Goal: Find specific page/section: Find specific page/section

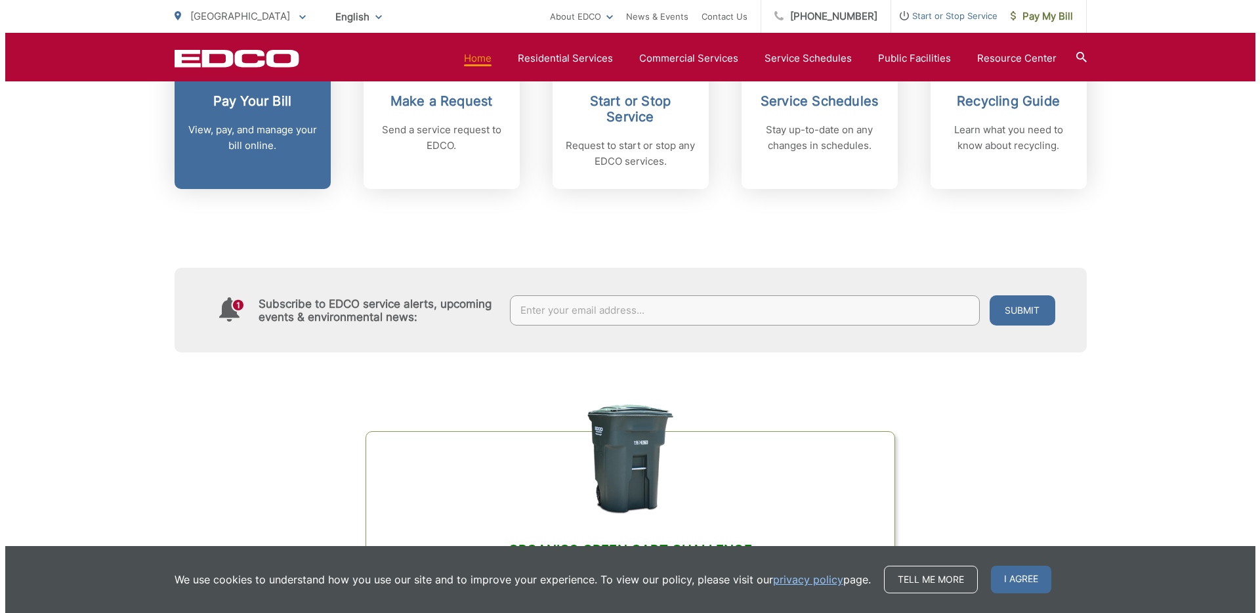
scroll to position [474, 0]
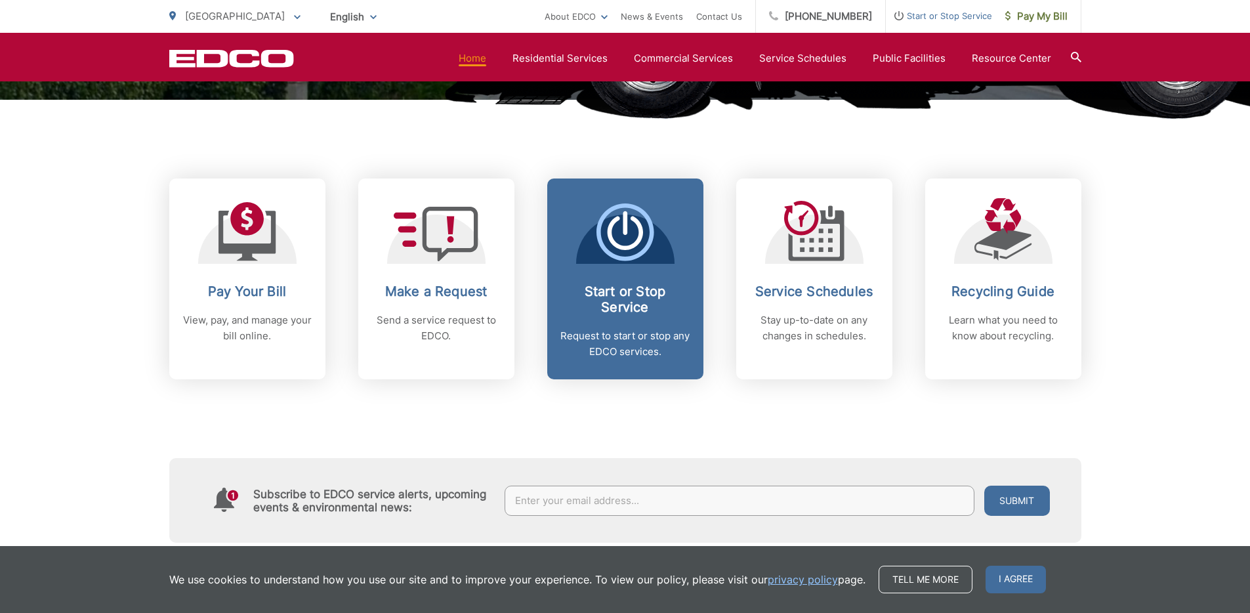
click at [600, 253] on icon at bounding box center [625, 232] width 58 height 58
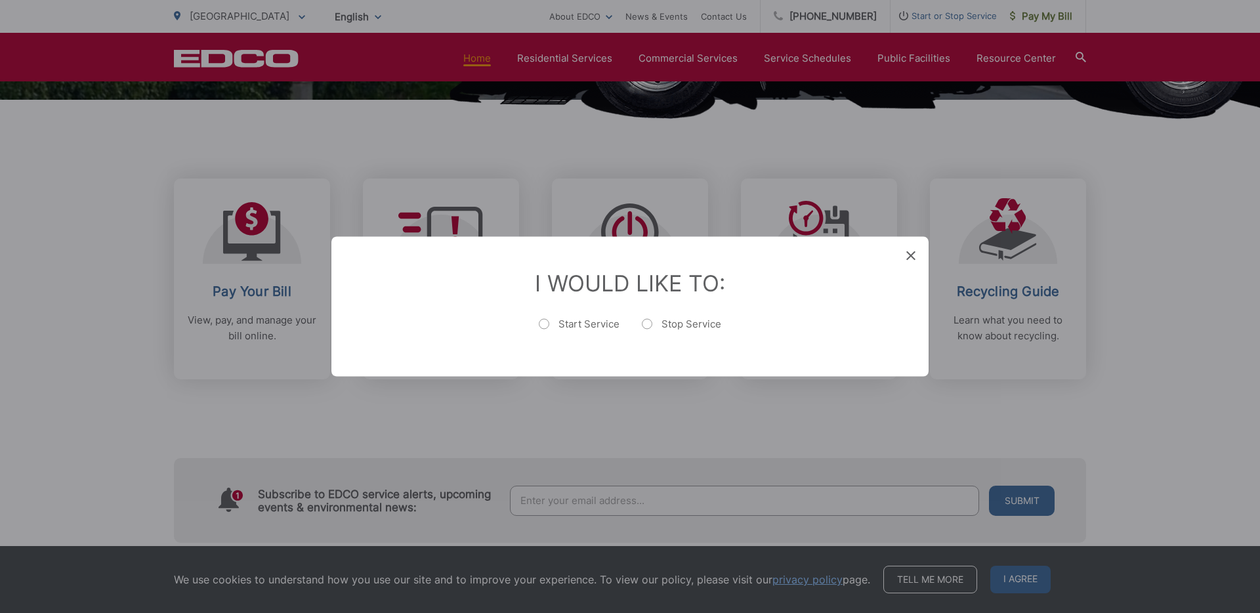
click at [576, 320] on label "Start Service" at bounding box center [579, 331] width 81 height 26
radio input "true"
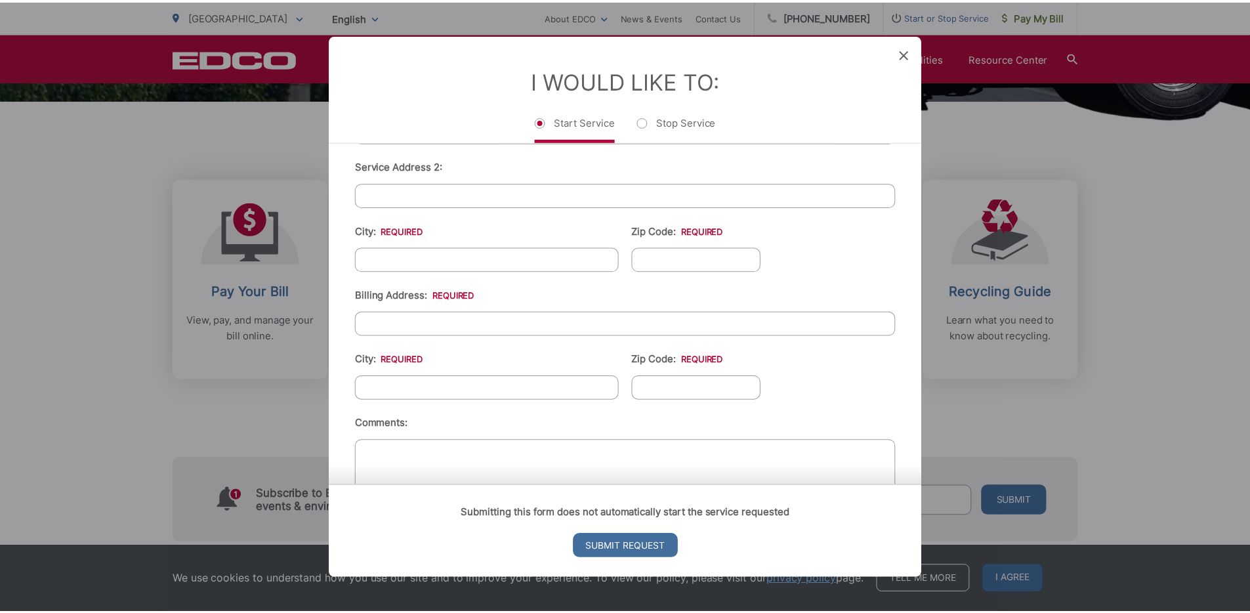
scroll to position [451, 0]
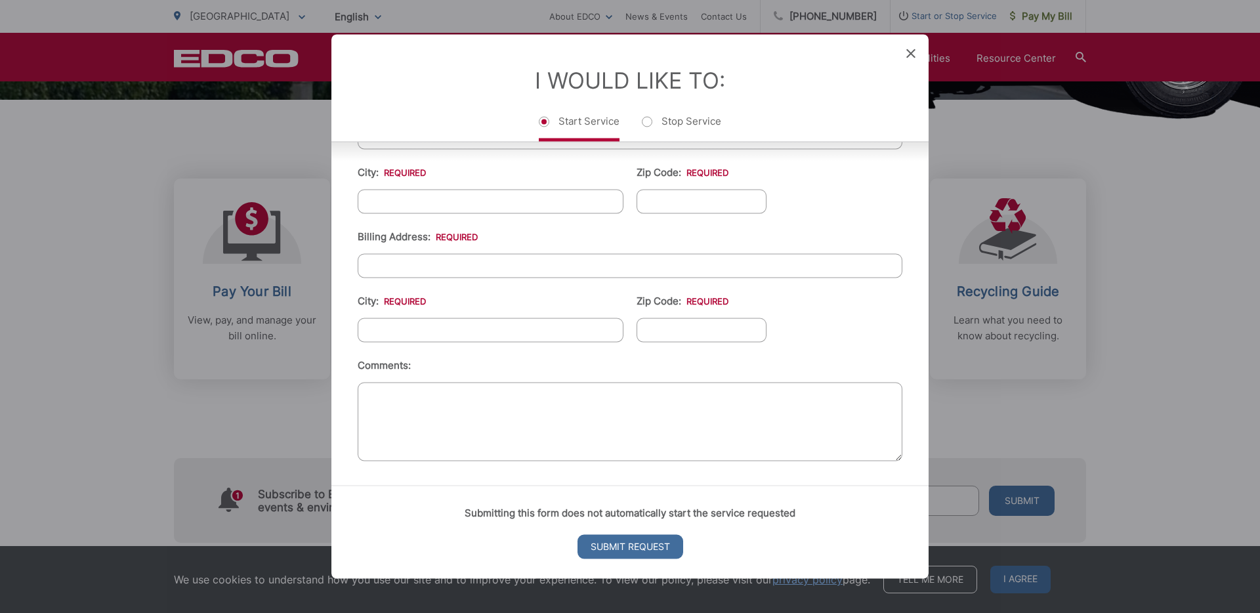
click at [911, 56] on icon at bounding box center [910, 53] width 9 height 9
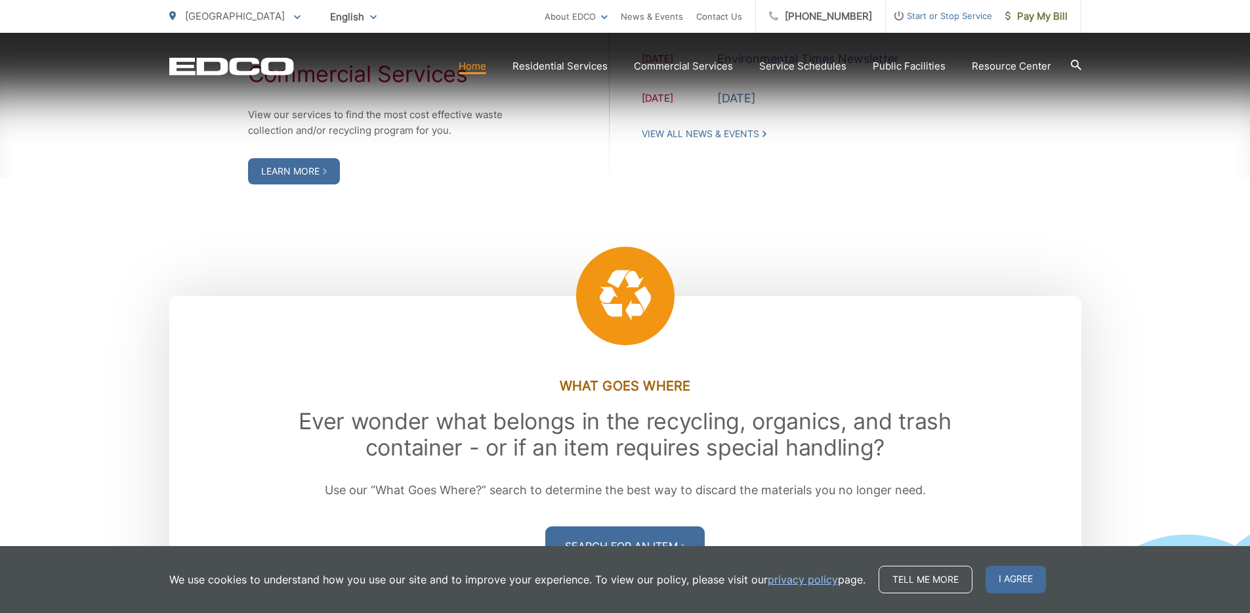
scroll to position [2790, 0]
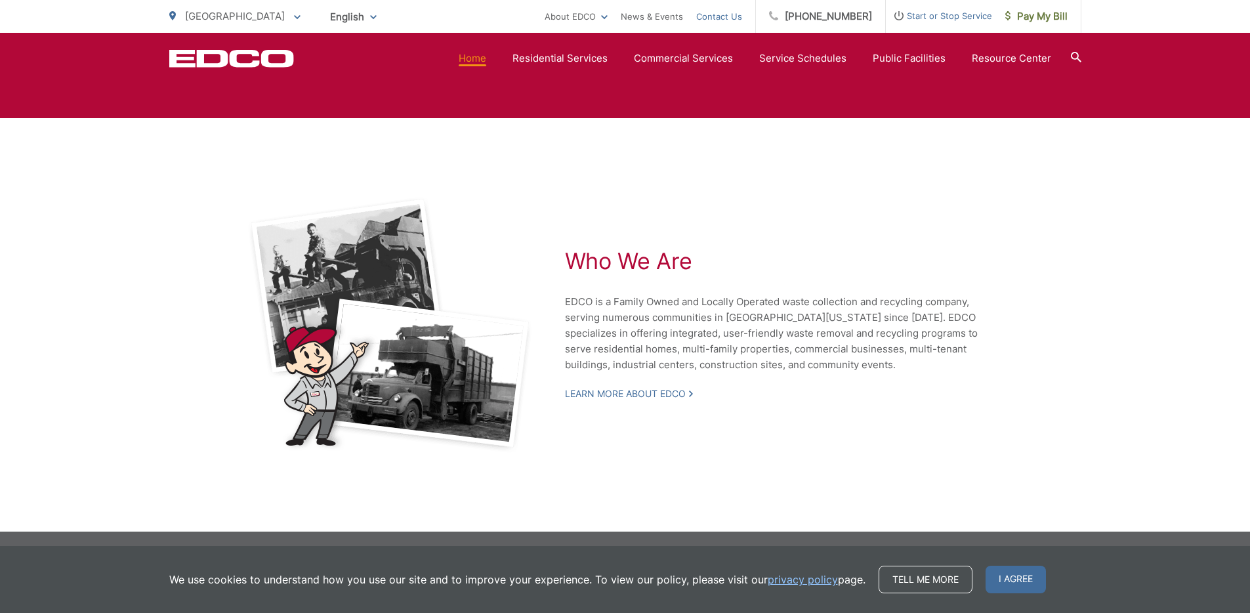
click at [738, 13] on link "Contact Us" at bounding box center [719, 17] width 46 height 16
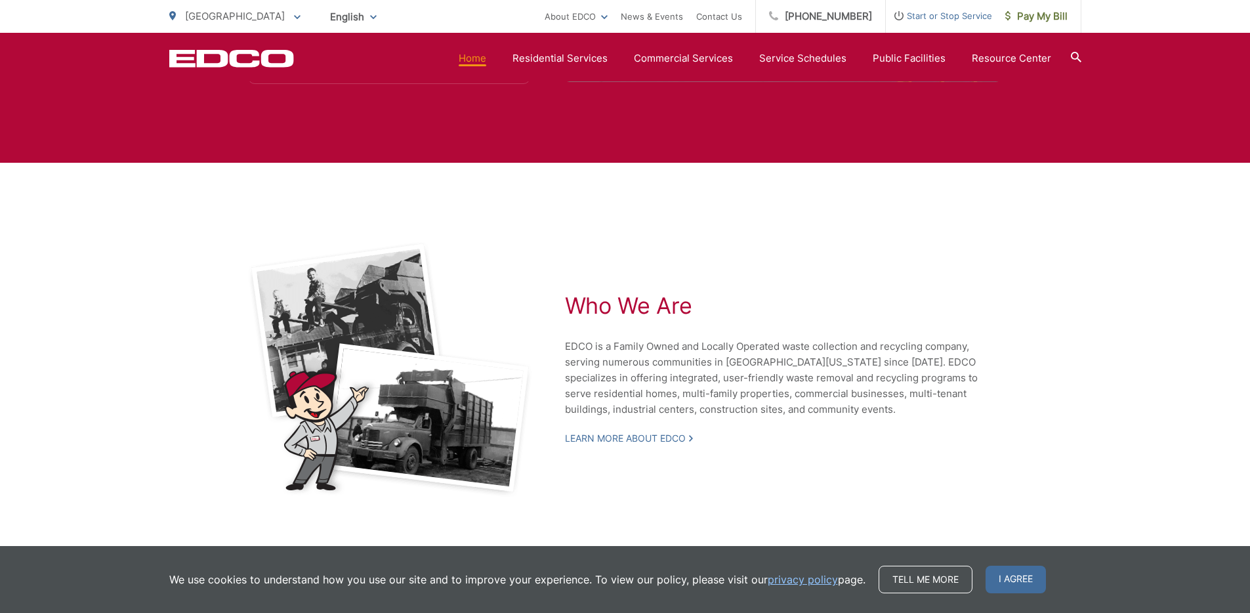
scroll to position [2790, 0]
